Goal: Information Seeking & Learning: Learn about a topic

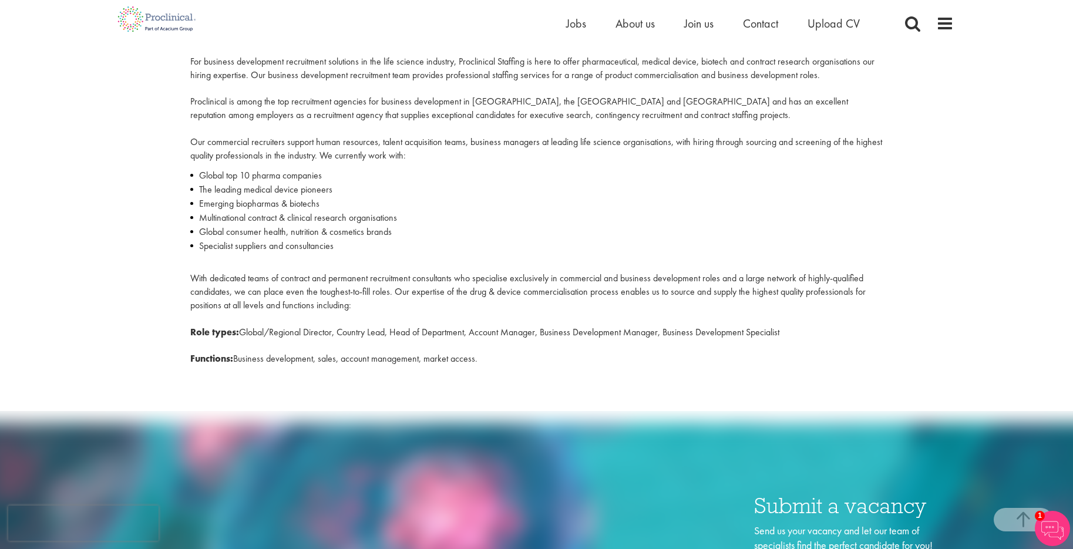
scroll to position [359, 0]
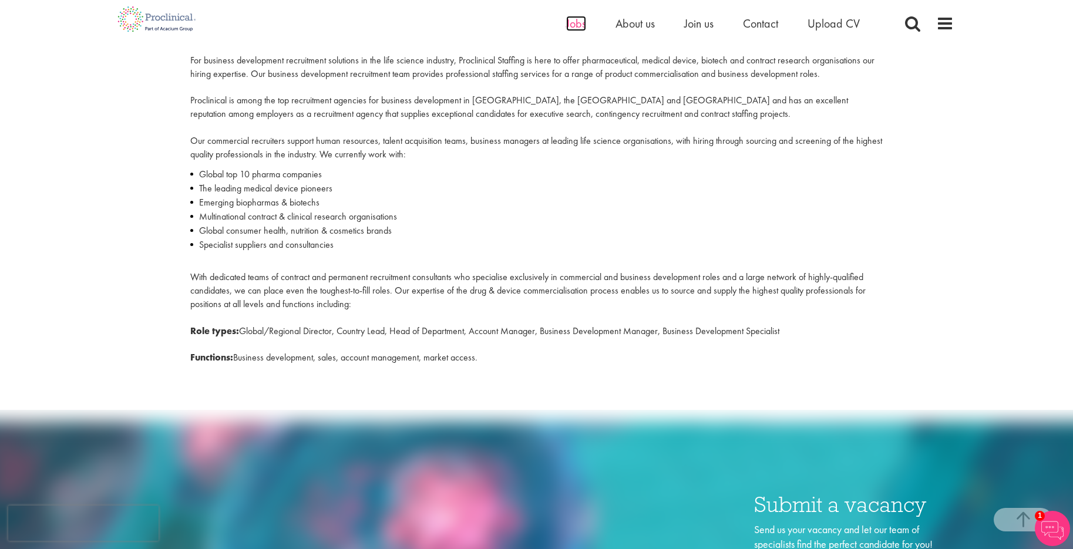
click at [575, 22] on span "Jobs" at bounding box center [576, 23] width 20 height 15
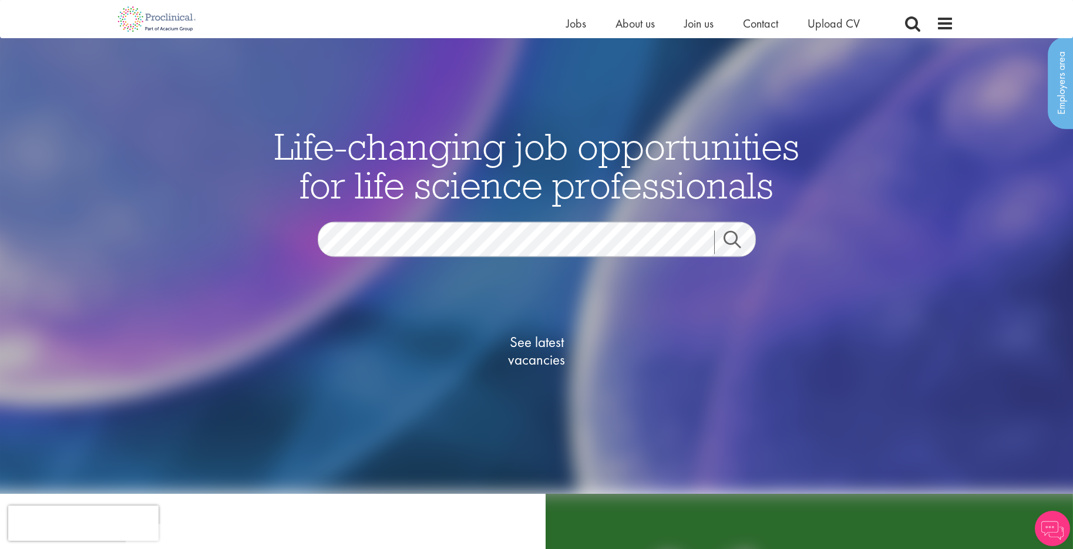
scroll to position [144, 0]
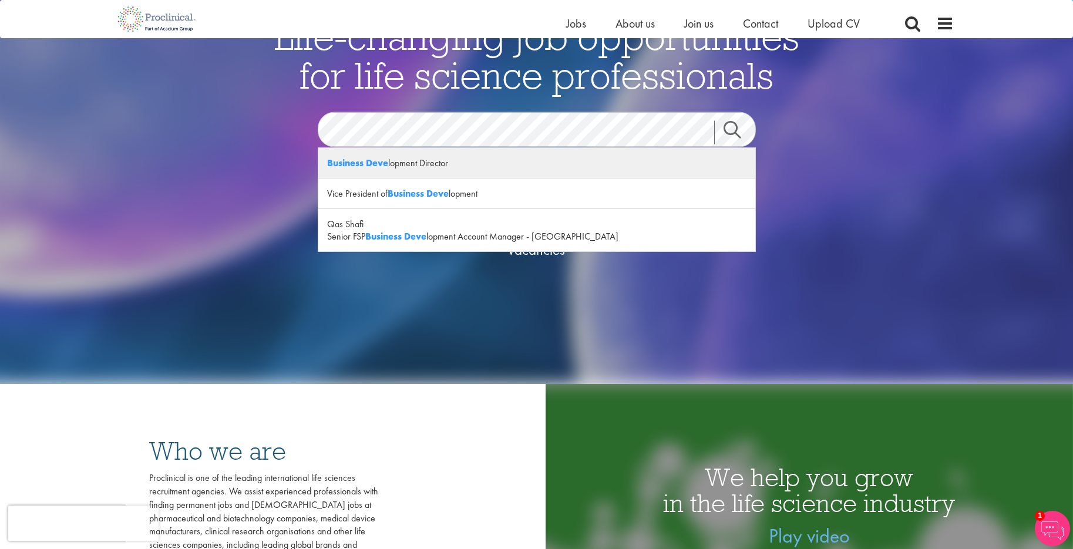
click at [433, 164] on div "Business Deve lopment Director" at bounding box center [536, 163] width 437 height 31
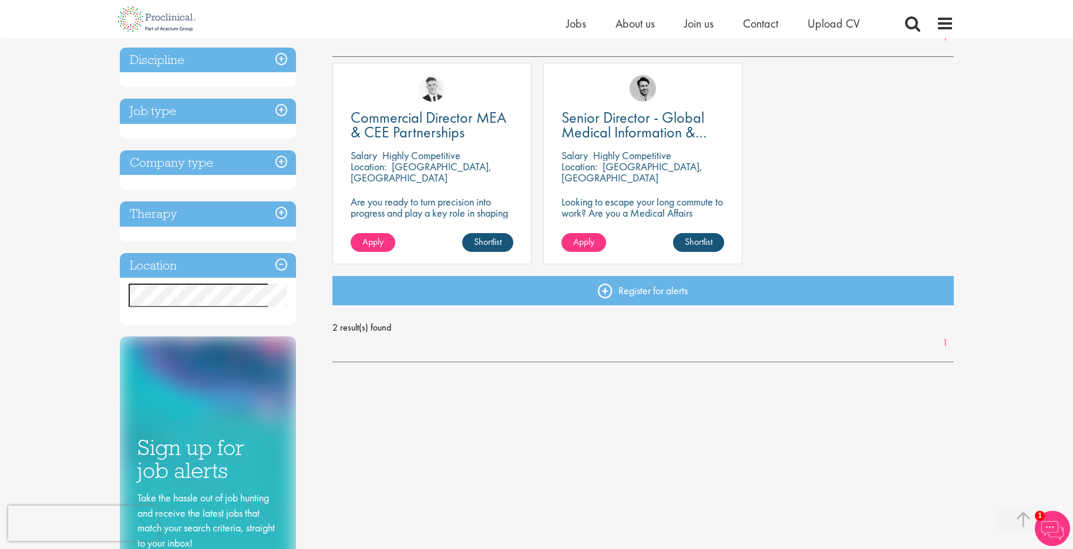
scroll to position [206, 0]
